Goal: Information Seeking & Learning: Learn about a topic

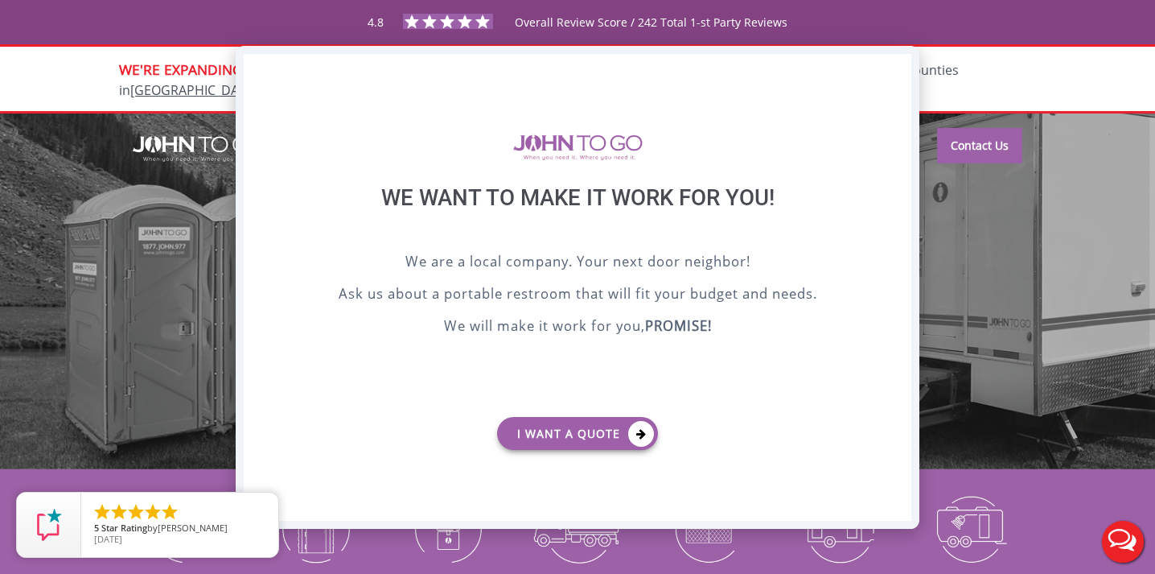
click at [897, 64] on div "X" at bounding box center [899, 67] width 25 height 27
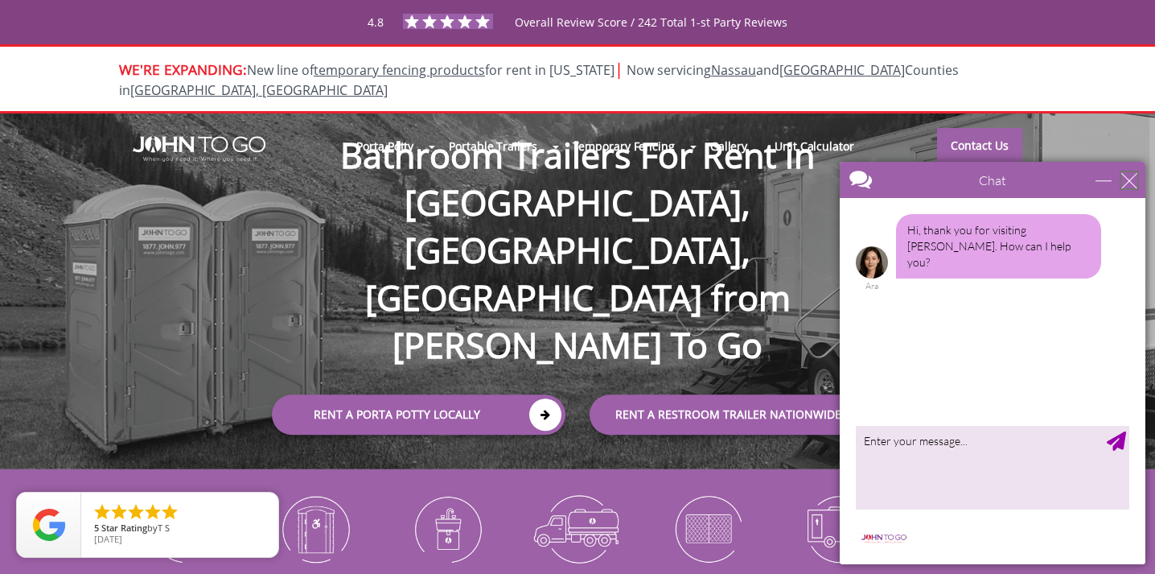
click at [1130, 183] on div "close" at bounding box center [1130, 180] width 16 height 16
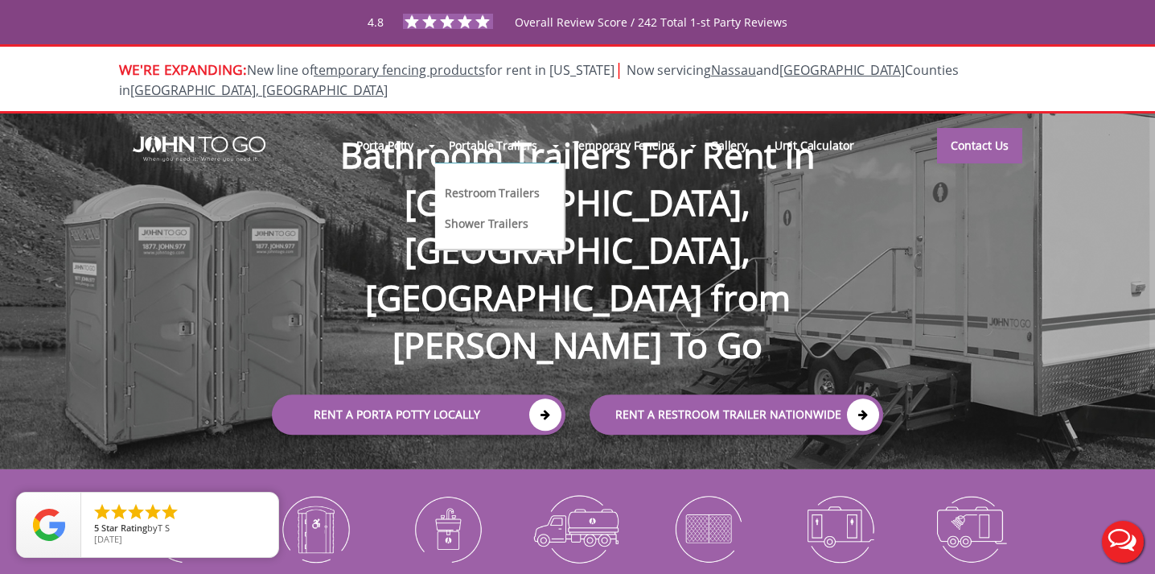
click at [498, 183] on link "Restroom Trailers" at bounding box center [491, 191] width 97 height 17
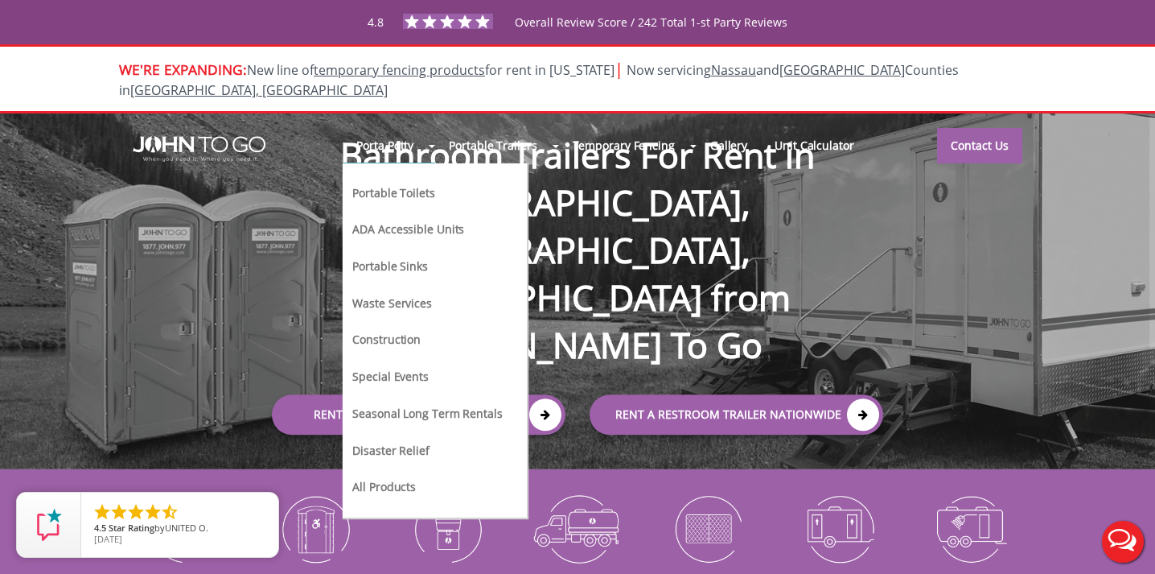
click at [376, 183] on link "Portable Toilets" at bounding box center [393, 191] width 85 height 17
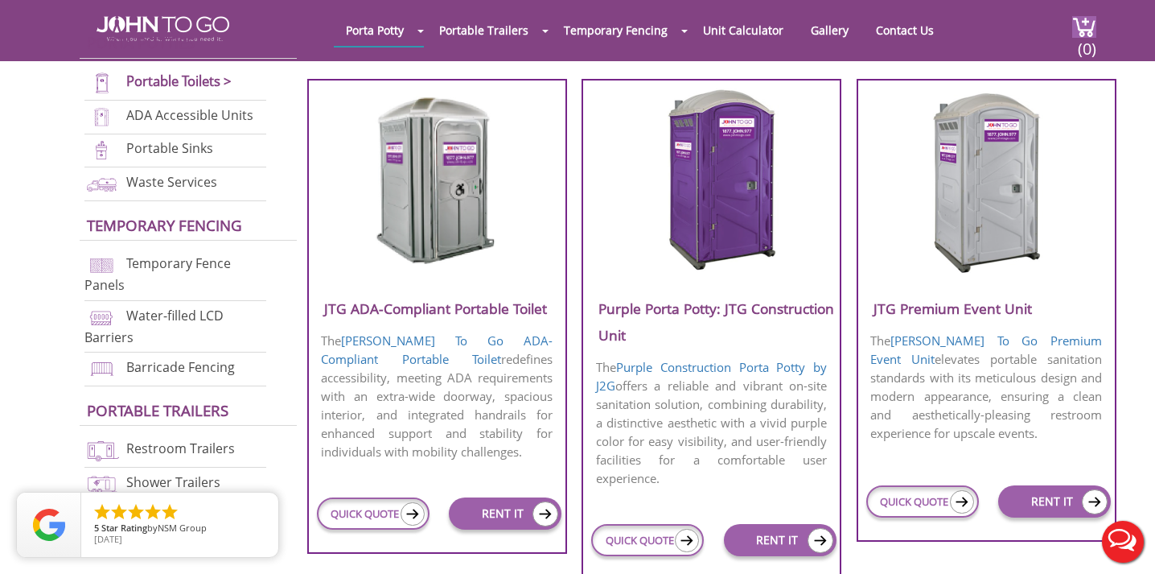
scroll to position [583, 0]
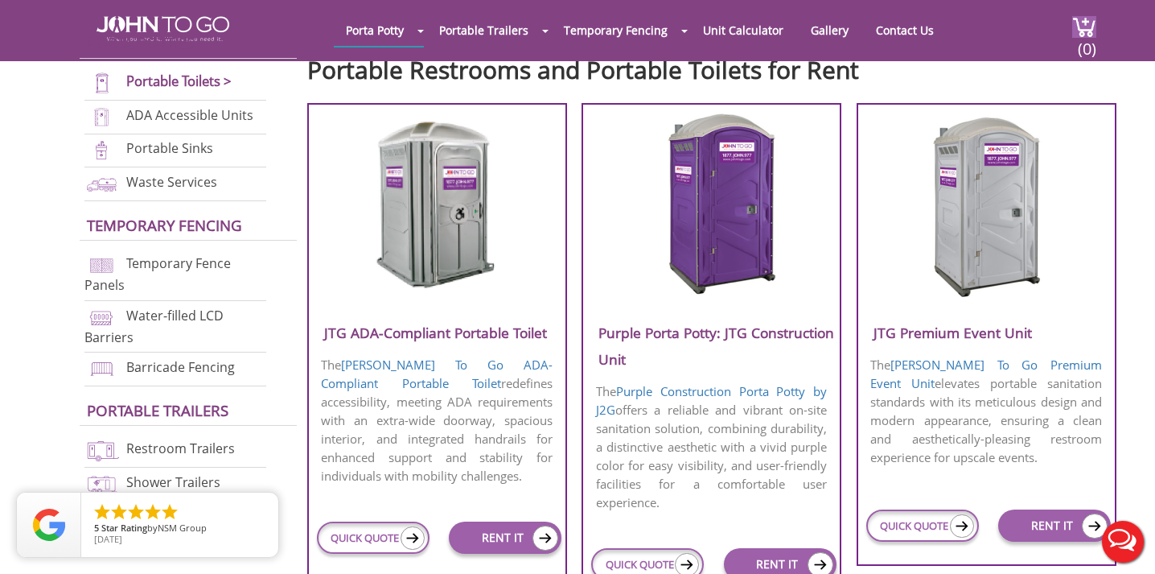
click at [933, 331] on h3 "JTG Premium Event Unit" at bounding box center [987, 332] width 257 height 27
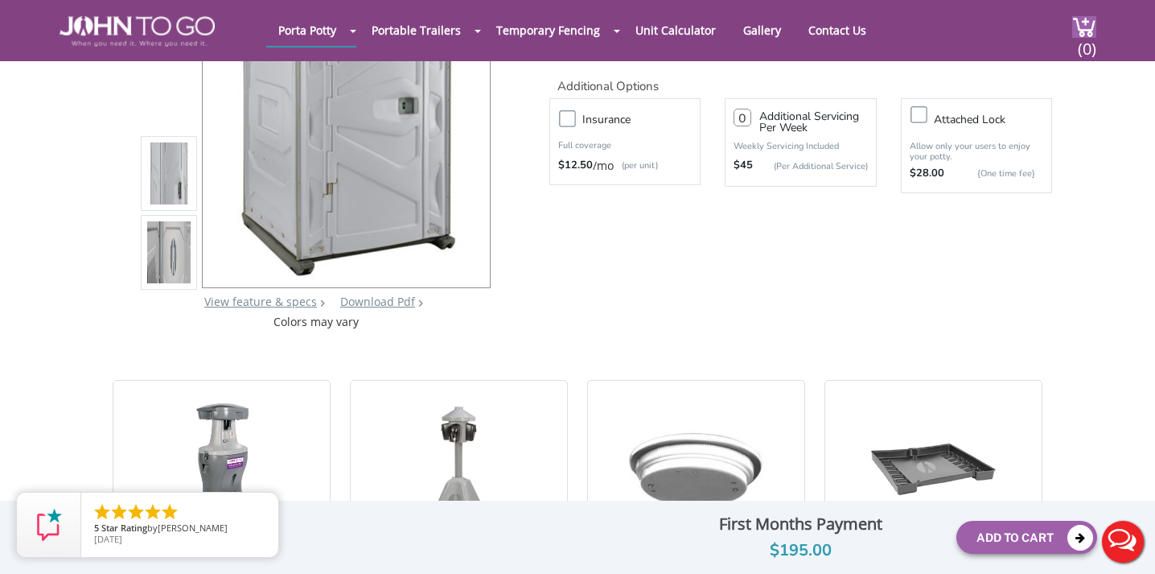
scroll to position [211, 0]
click at [182, 261] on img at bounding box center [168, 254] width 43 height 379
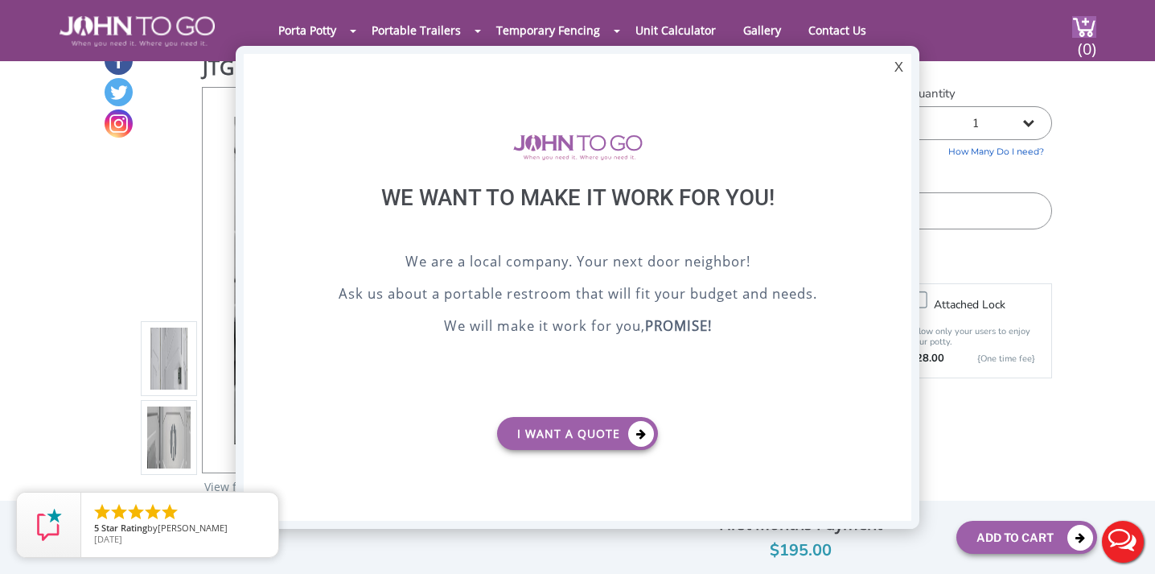
scroll to position [0, 0]
click at [908, 64] on div "X" at bounding box center [899, 67] width 25 height 27
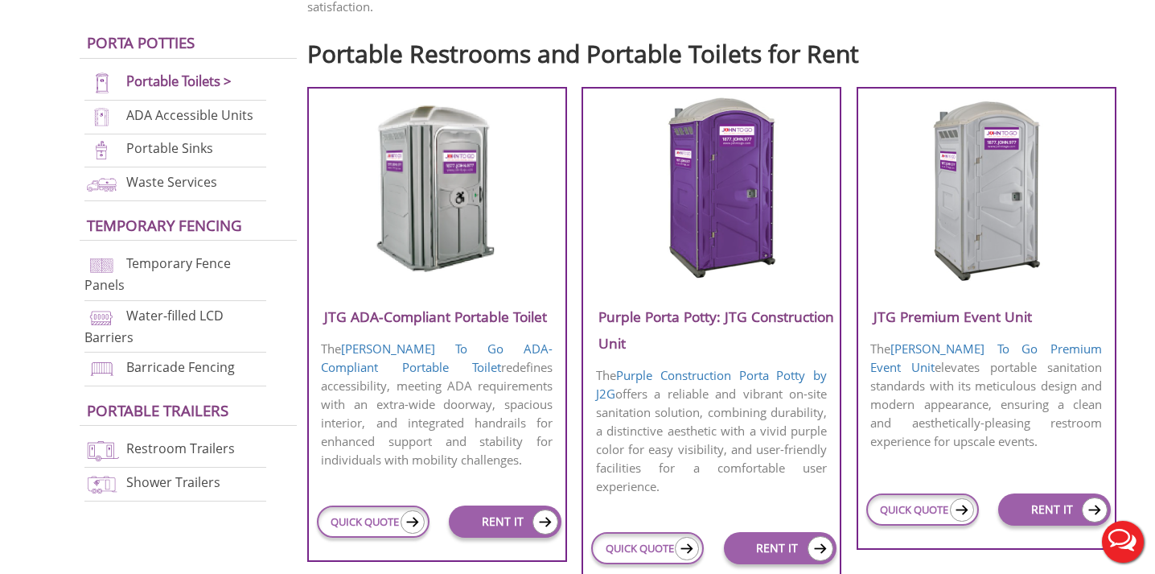
click at [693, 356] on h3 "Purple Porta Potty: JTG Construction Unit" at bounding box center [711, 329] width 257 height 53
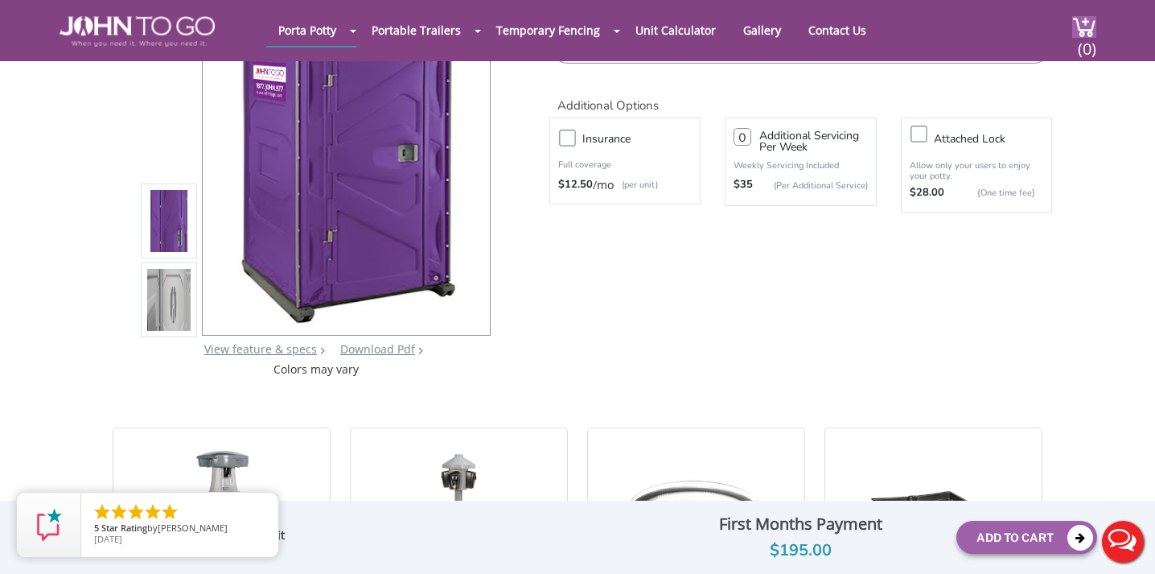
scroll to position [190, 0]
click at [165, 292] on img at bounding box center [168, 303] width 43 height 379
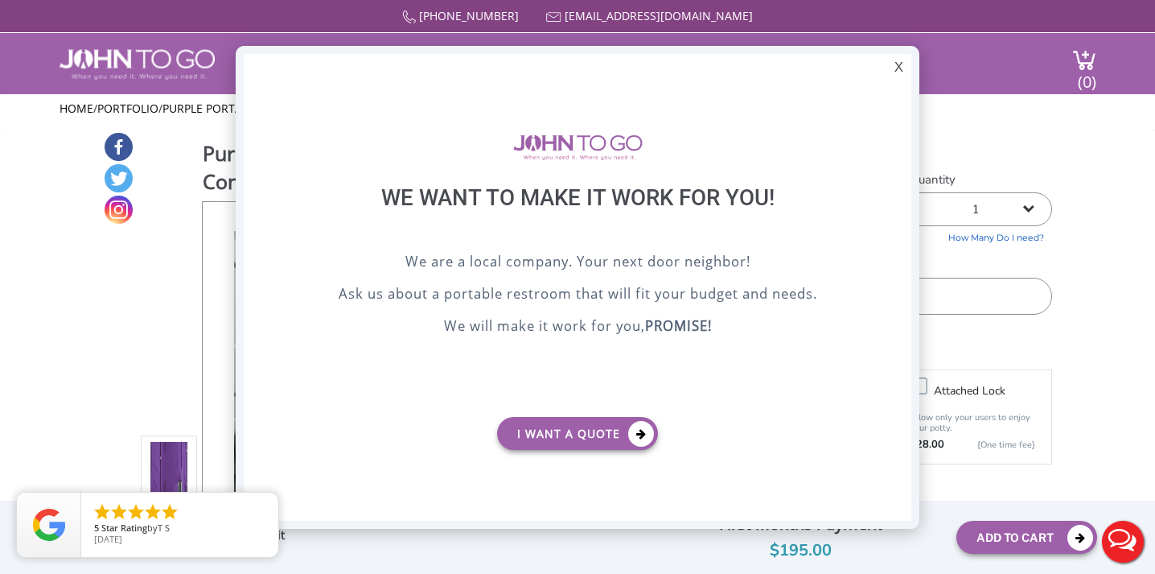
scroll to position [0, 0]
click at [901, 58] on div "X" at bounding box center [899, 67] width 25 height 27
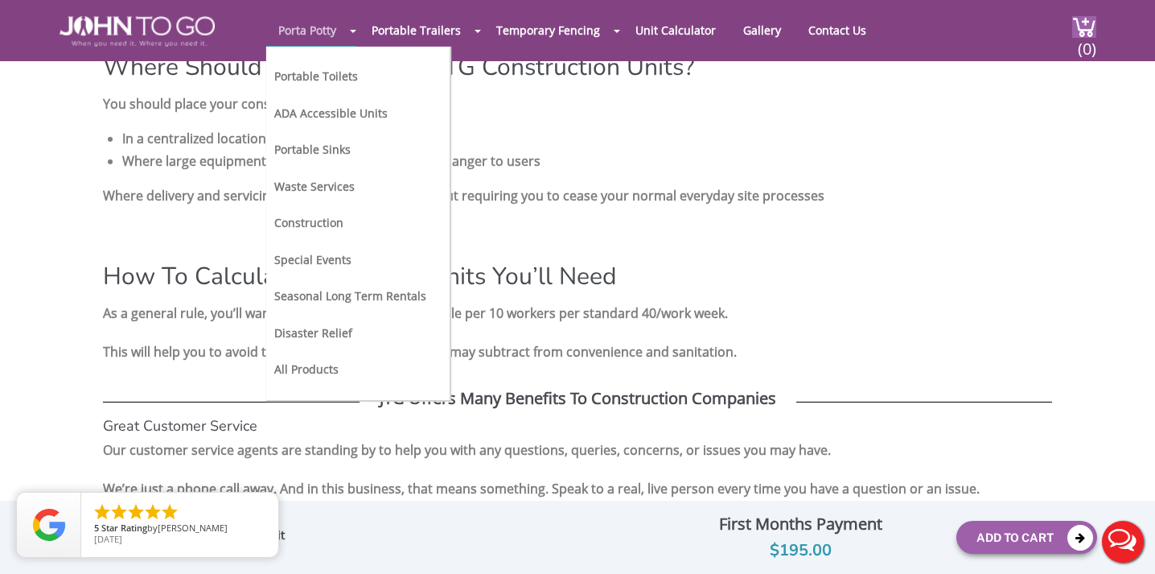
scroll to position [2147, 0]
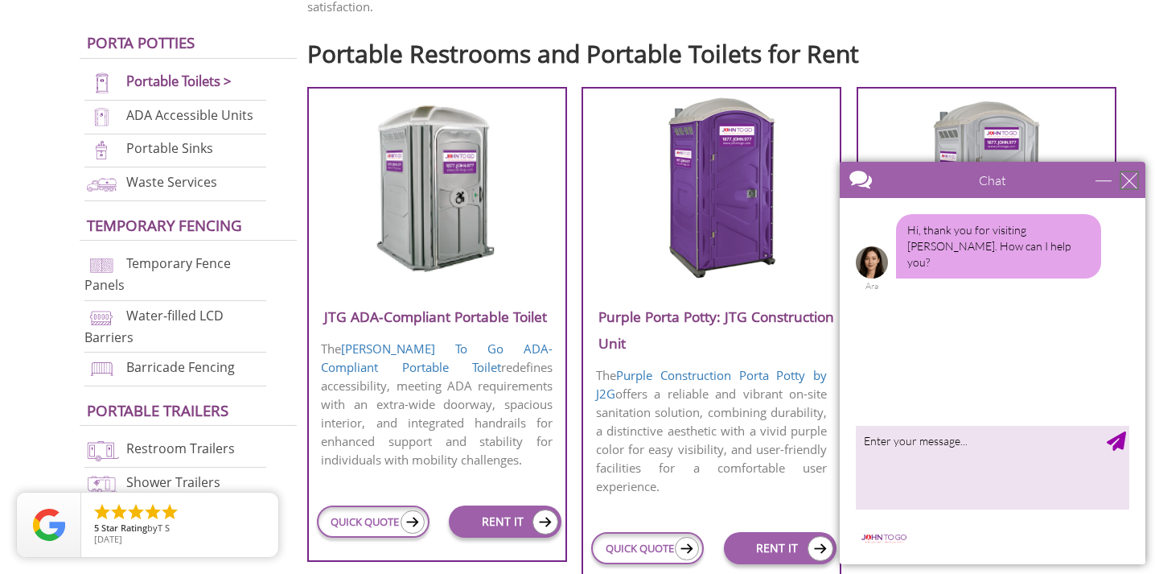
click at [1135, 183] on div "close" at bounding box center [1130, 180] width 16 height 16
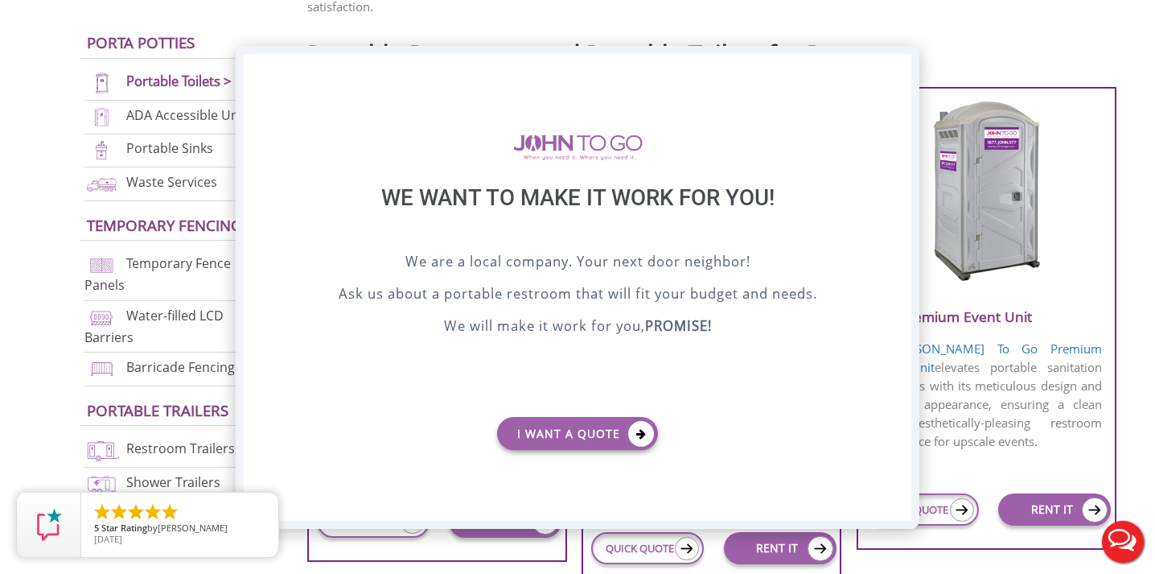
click at [903, 67] on div "X" at bounding box center [899, 67] width 25 height 27
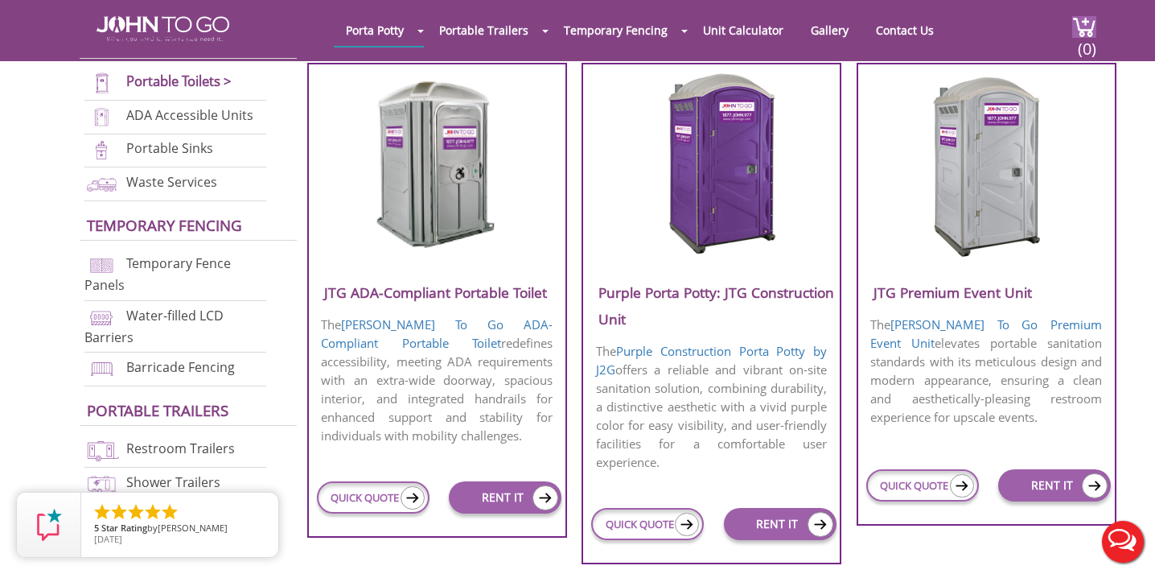
scroll to position [584, 0]
